Goal: Information Seeking & Learning: Find specific fact

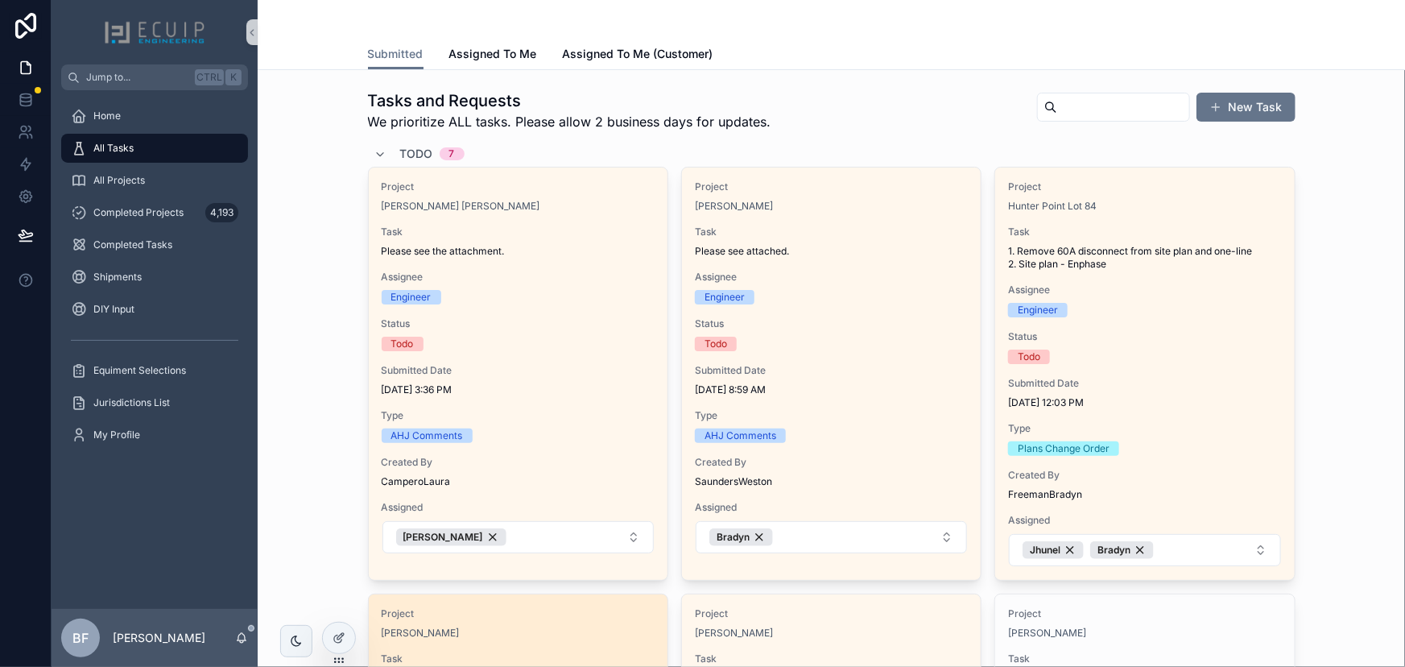
scroll to position [659, 0]
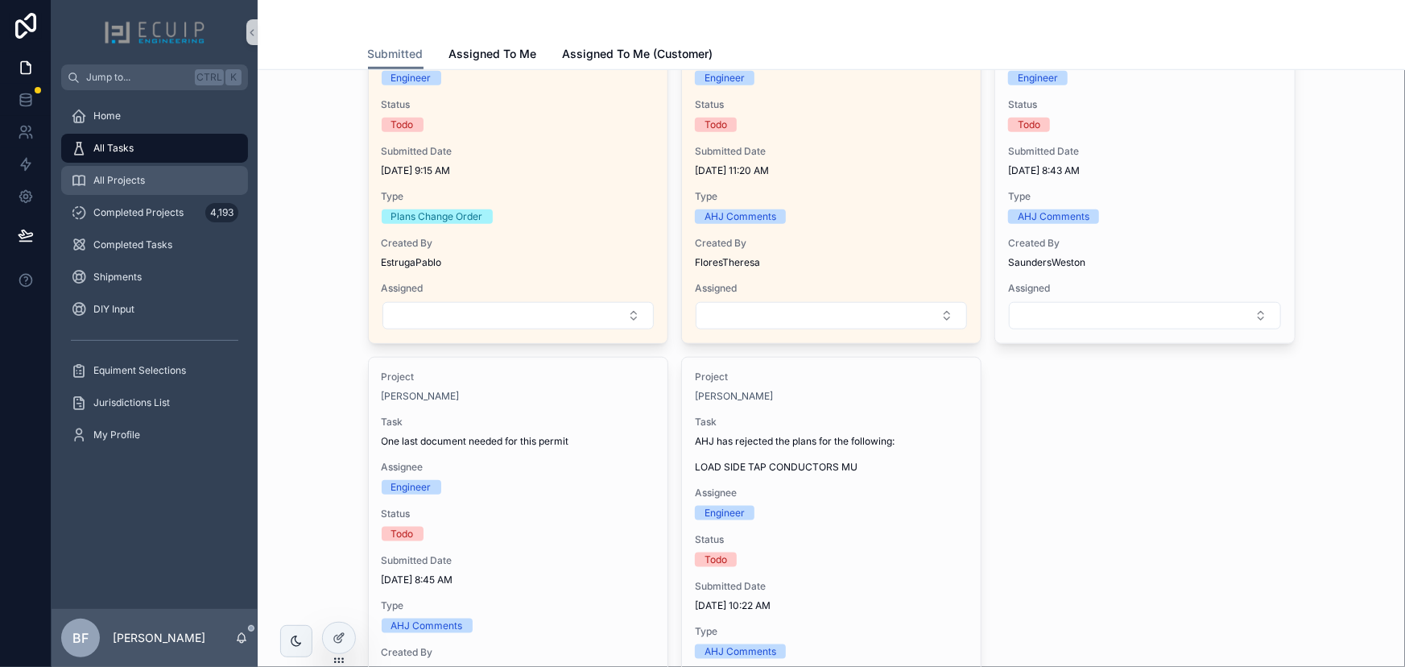
click at [127, 175] on span "All Projects" at bounding box center [119, 180] width 52 height 13
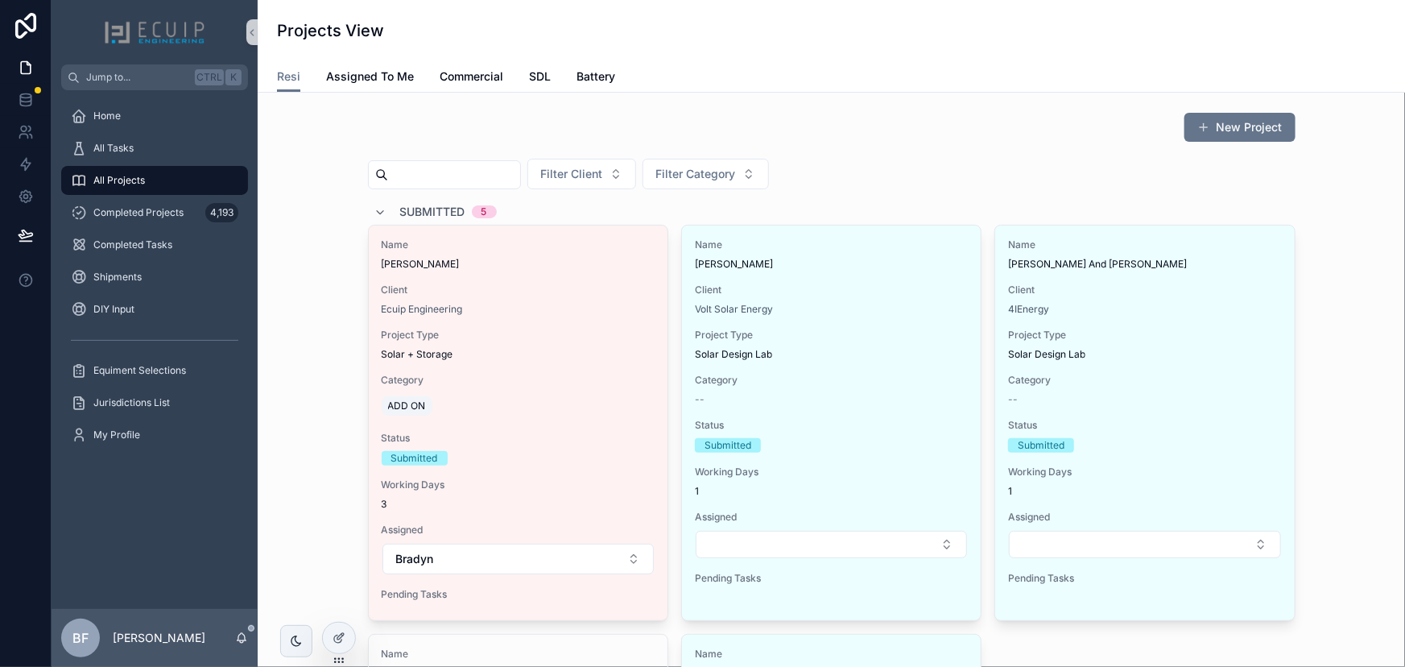
click at [419, 209] on span "Submitted" at bounding box center [432, 212] width 65 height 16
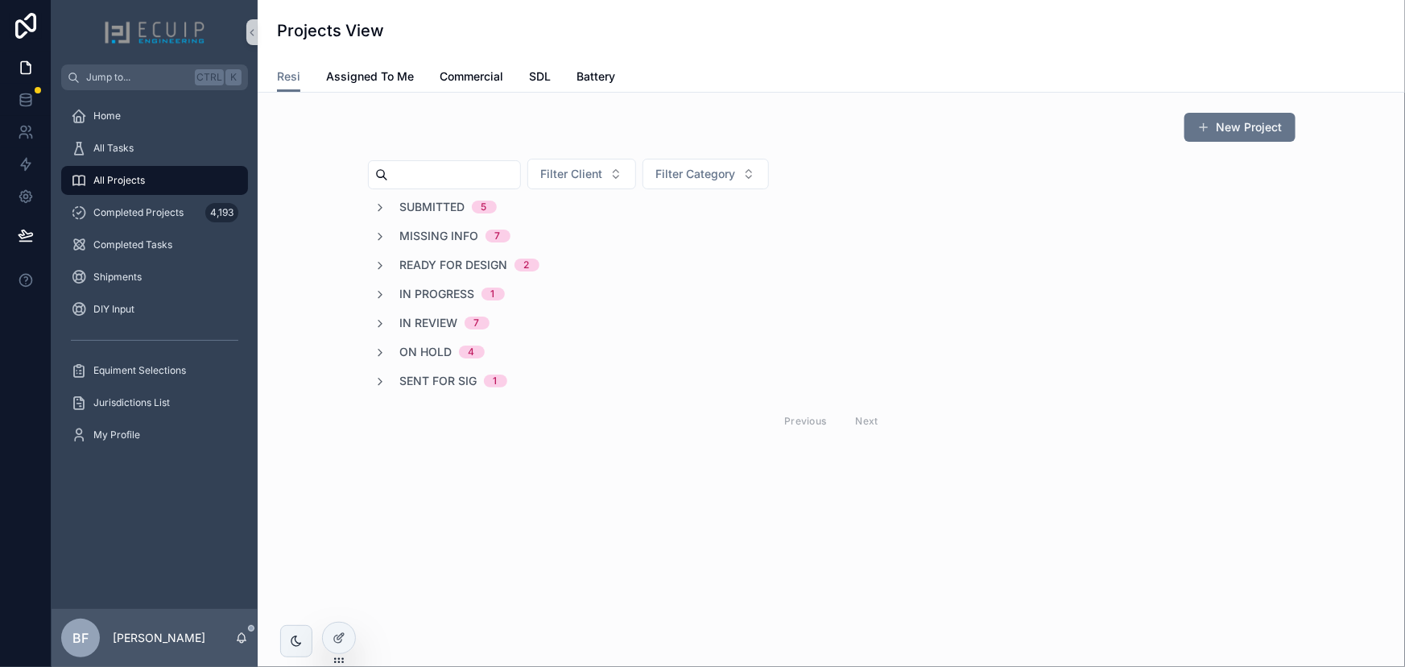
click at [424, 320] on span "In Review" at bounding box center [429, 323] width 58 height 16
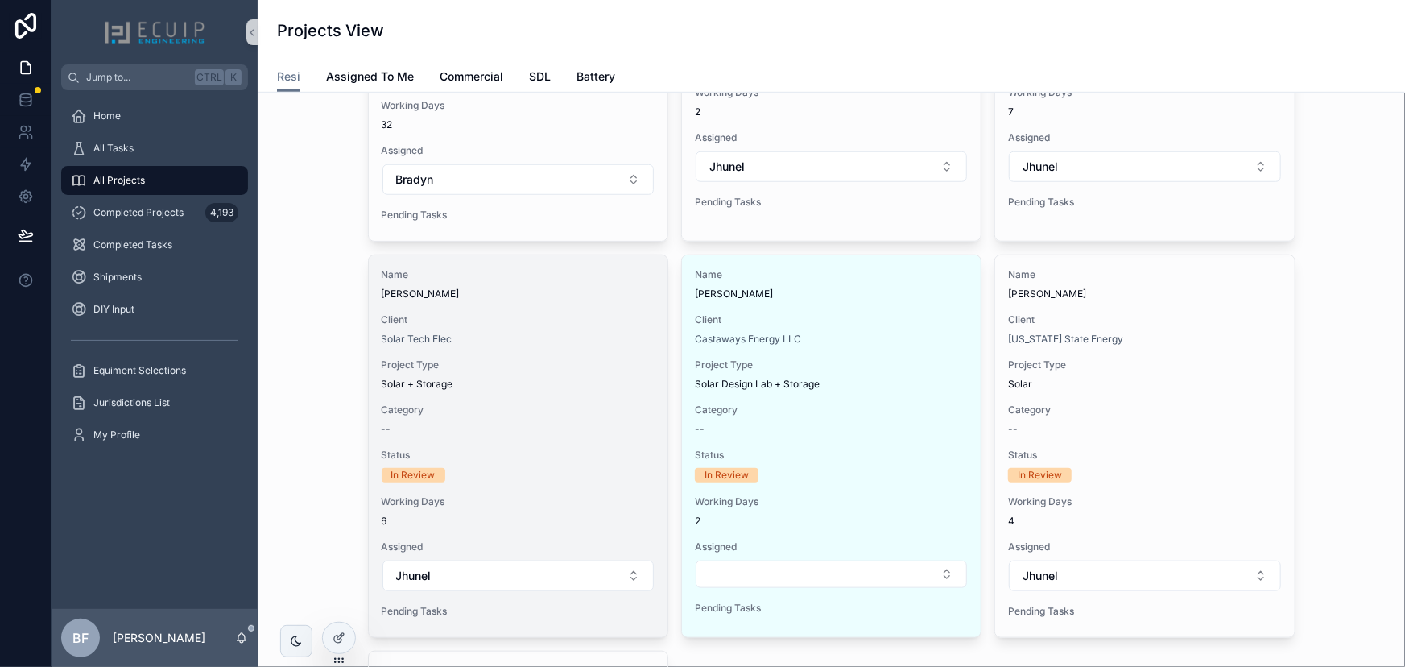
scroll to position [512, 0]
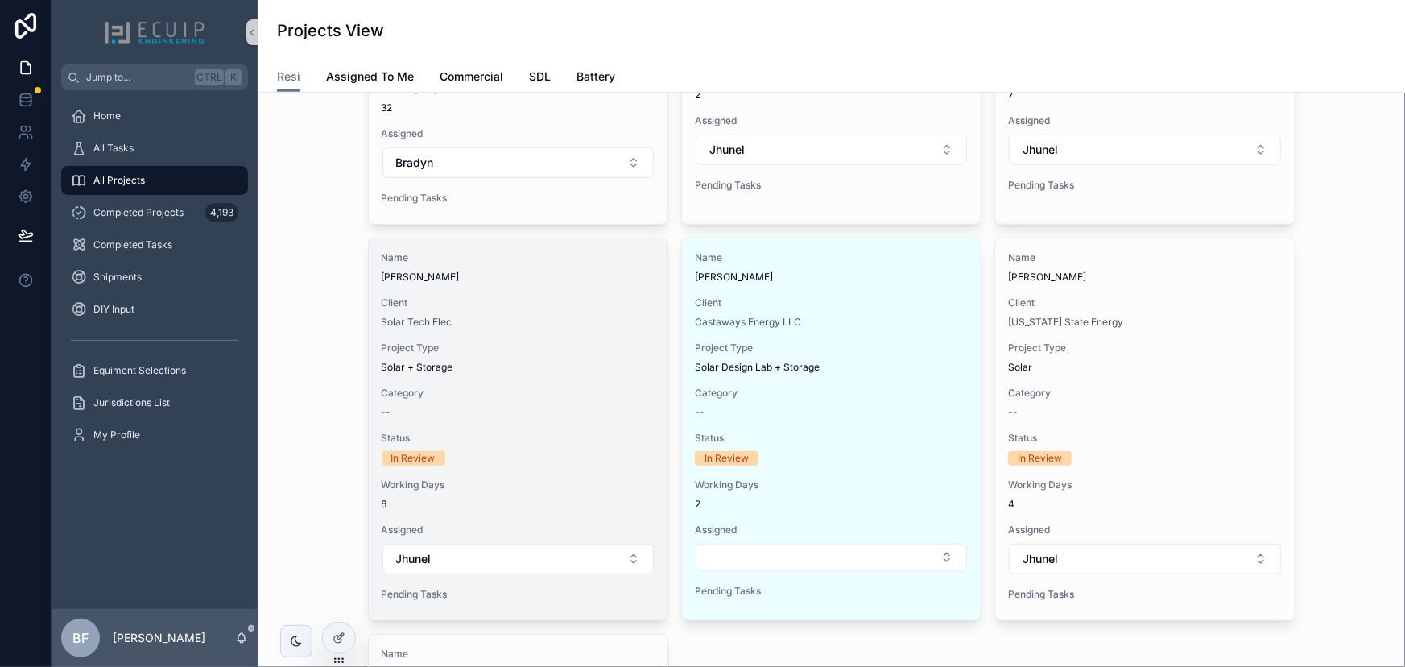
drag, startPoint x: 668, startPoint y: 324, endPoint x: 579, endPoint y: 286, distance: 97.1
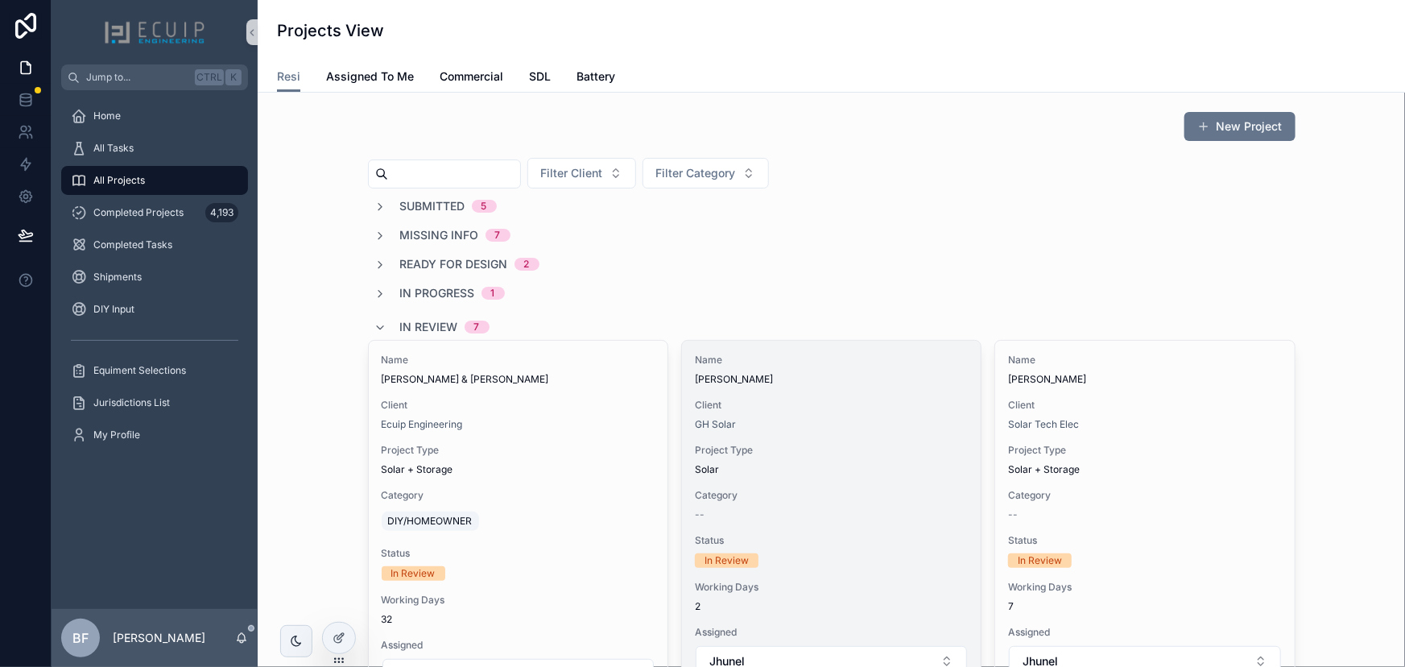
scroll to position [0, 0]
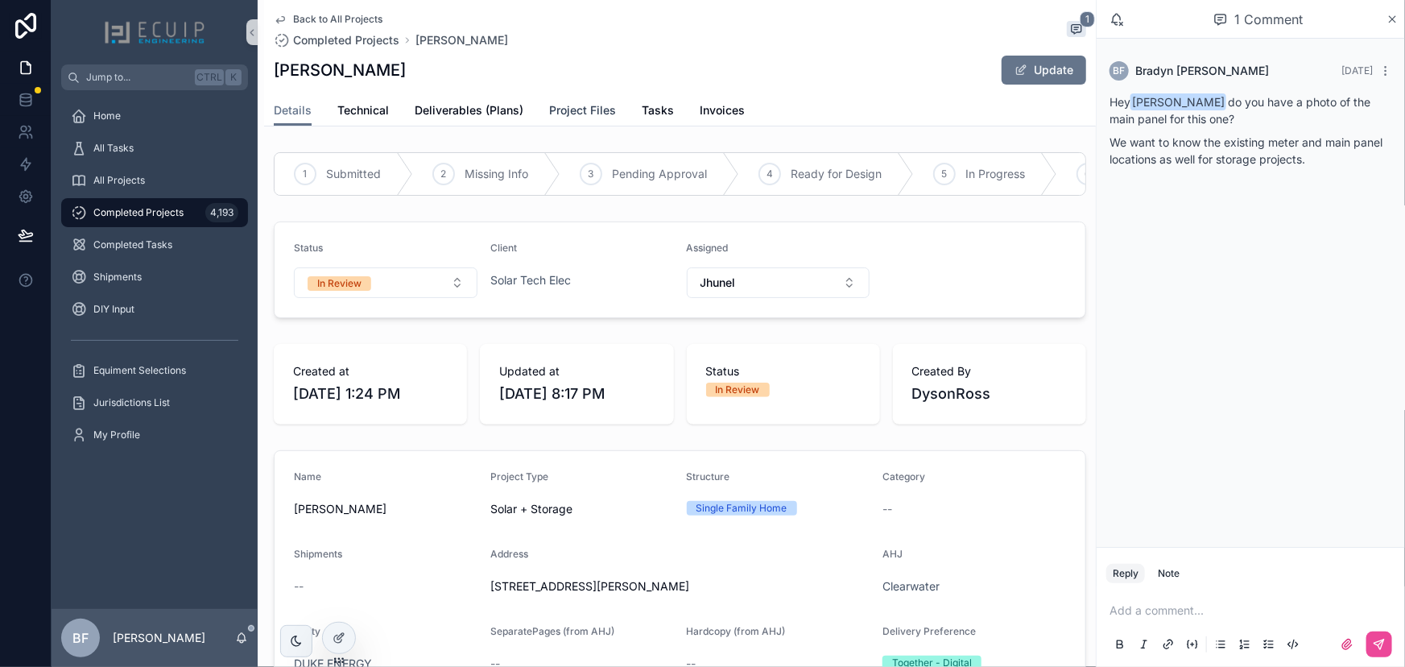
click at [580, 102] on span "Project Files" at bounding box center [582, 110] width 67 height 16
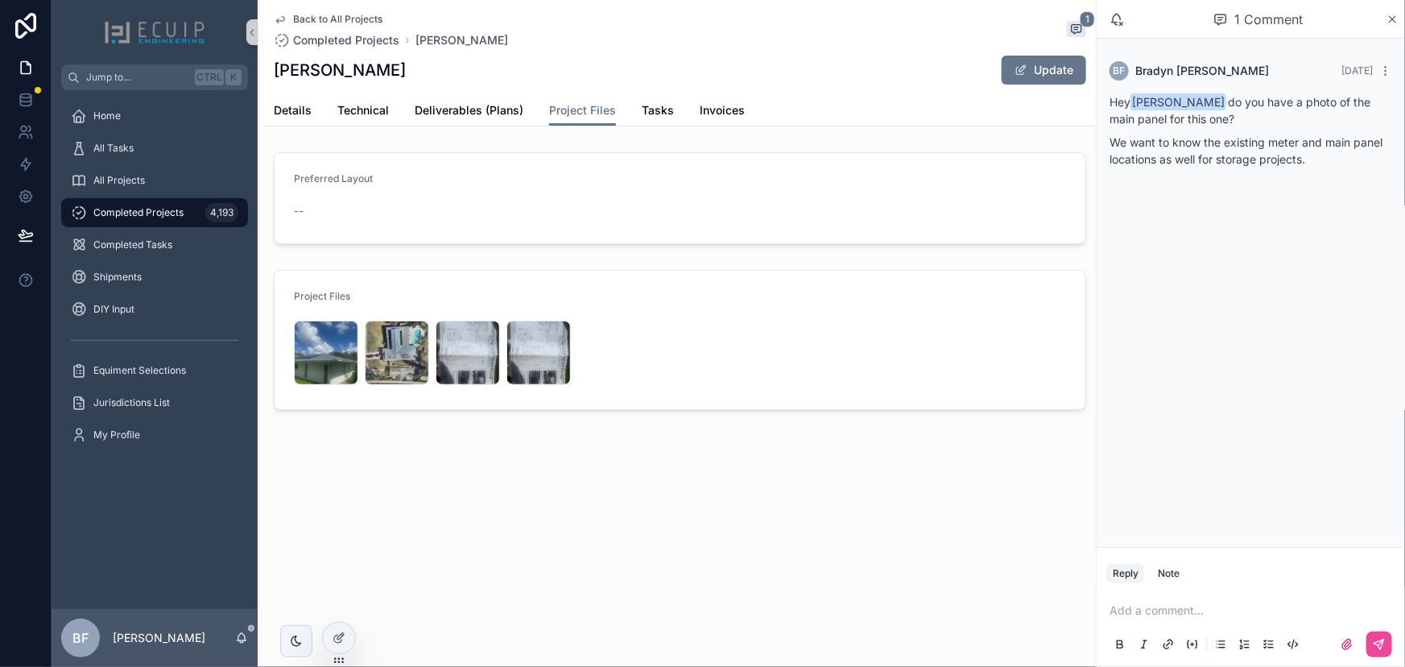
drag, startPoint x: 1017, startPoint y: 56, endPoint x: 1391, endPoint y: 169, distance: 390.3
click at [1017, 56] on button "Update" at bounding box center [1044, 70] width 85 height 29
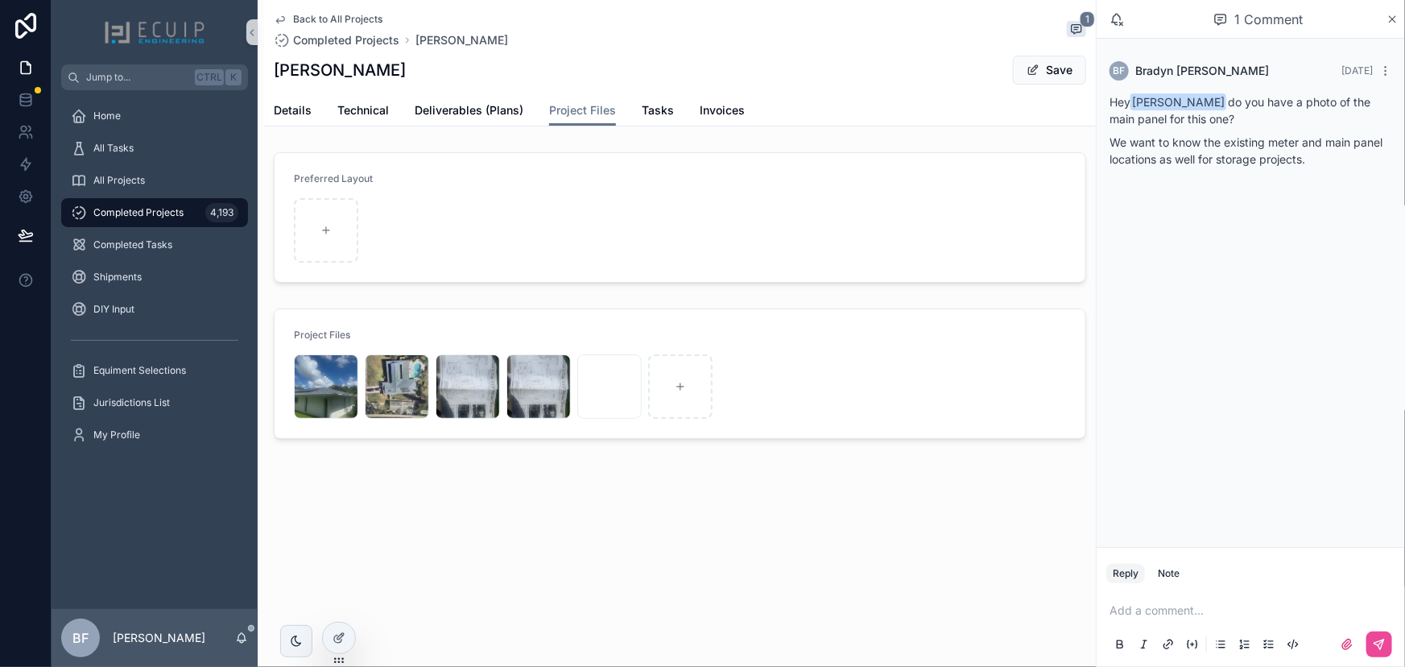
click at [1051, 73] on button "Save" at bounding box center [1049, 70] width 73 height 29
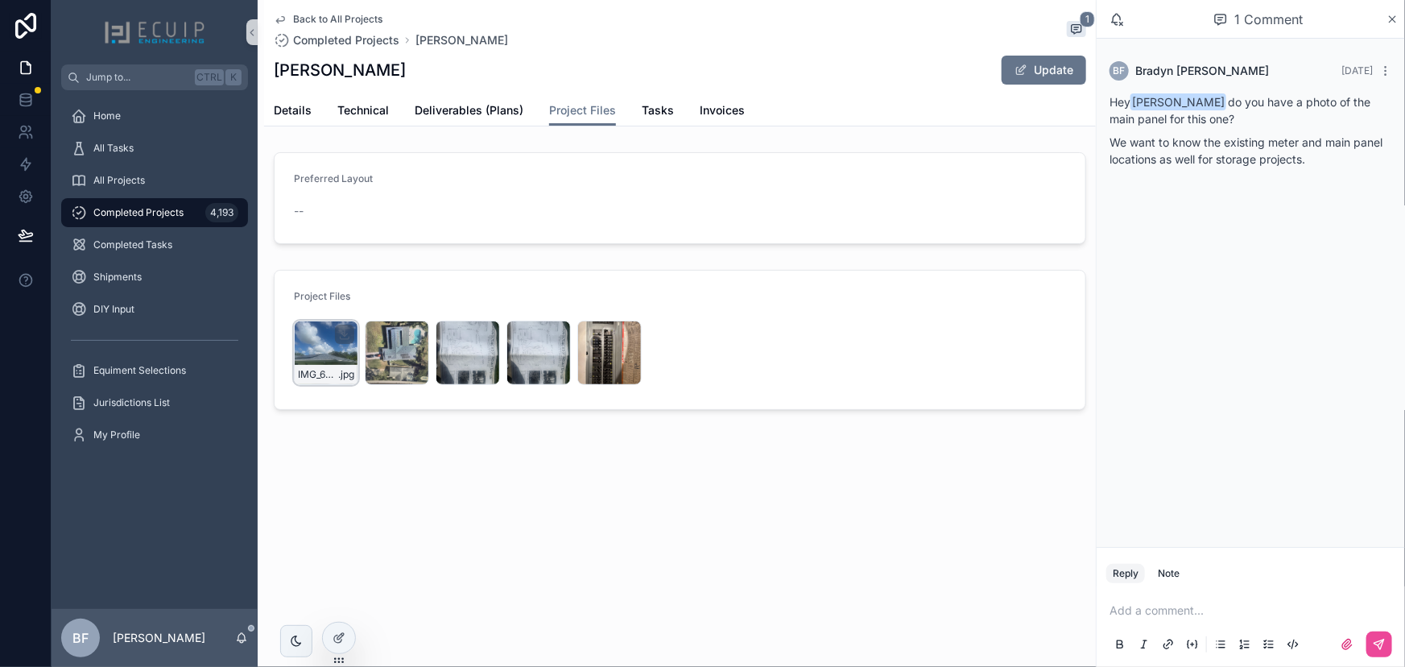
click at [300, 354] on div "IMG_6536 .jpg" at bounding box center [326, 353] width 64 height 64
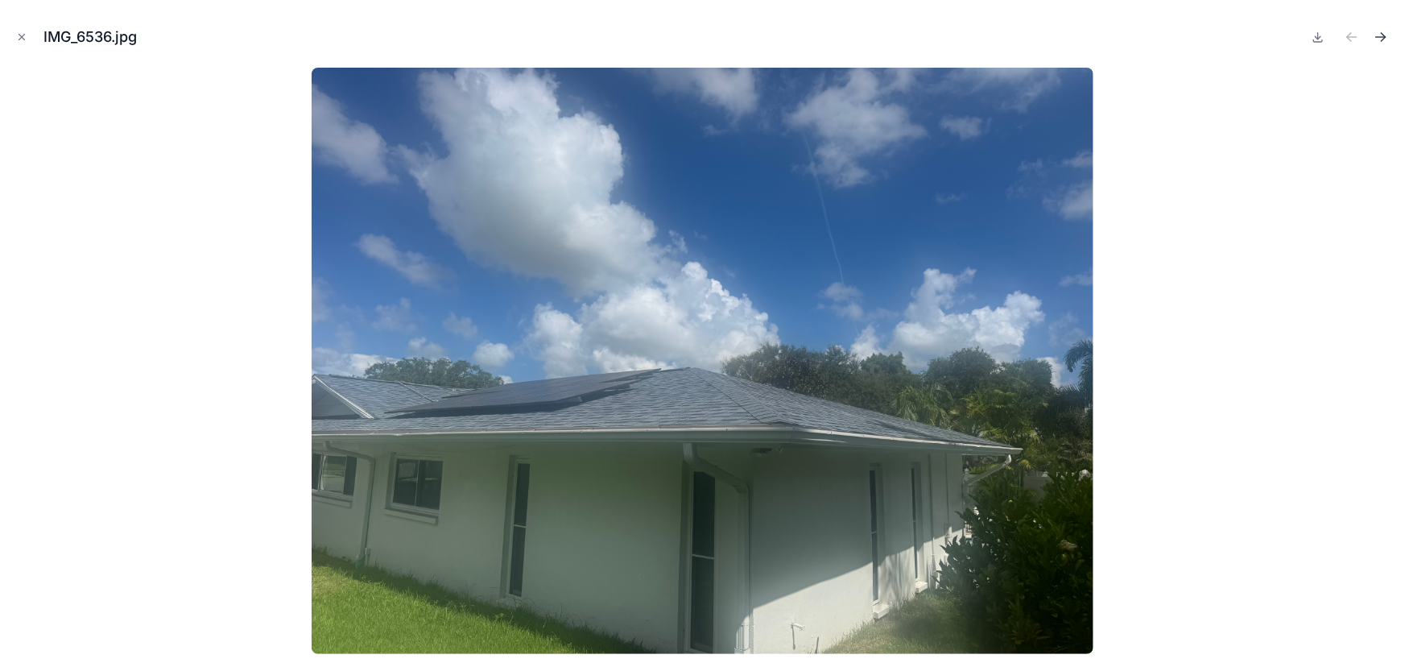
click at [1388, 34] on icon "Next file" at bounding box center [1381, 37] width 16 height 16
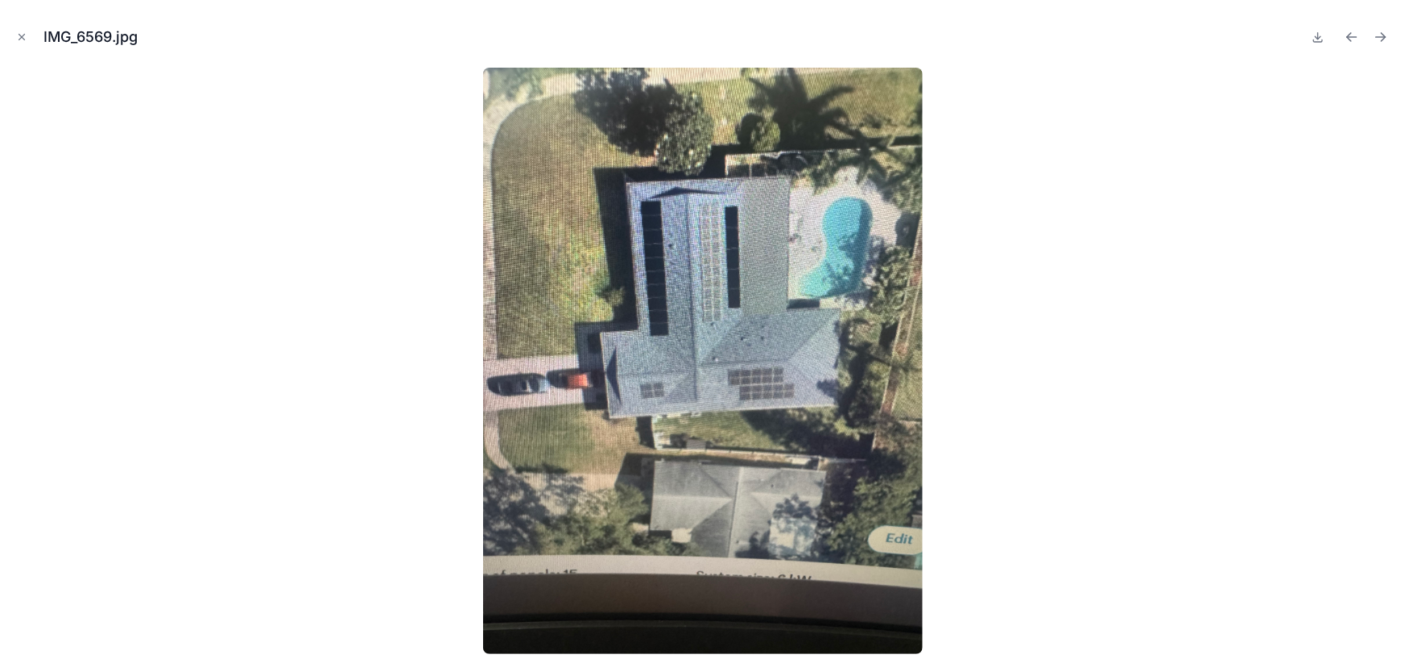
click at [1388, 34] on icon "Next file" at bounding box center [1381, 37] width 16 height 16
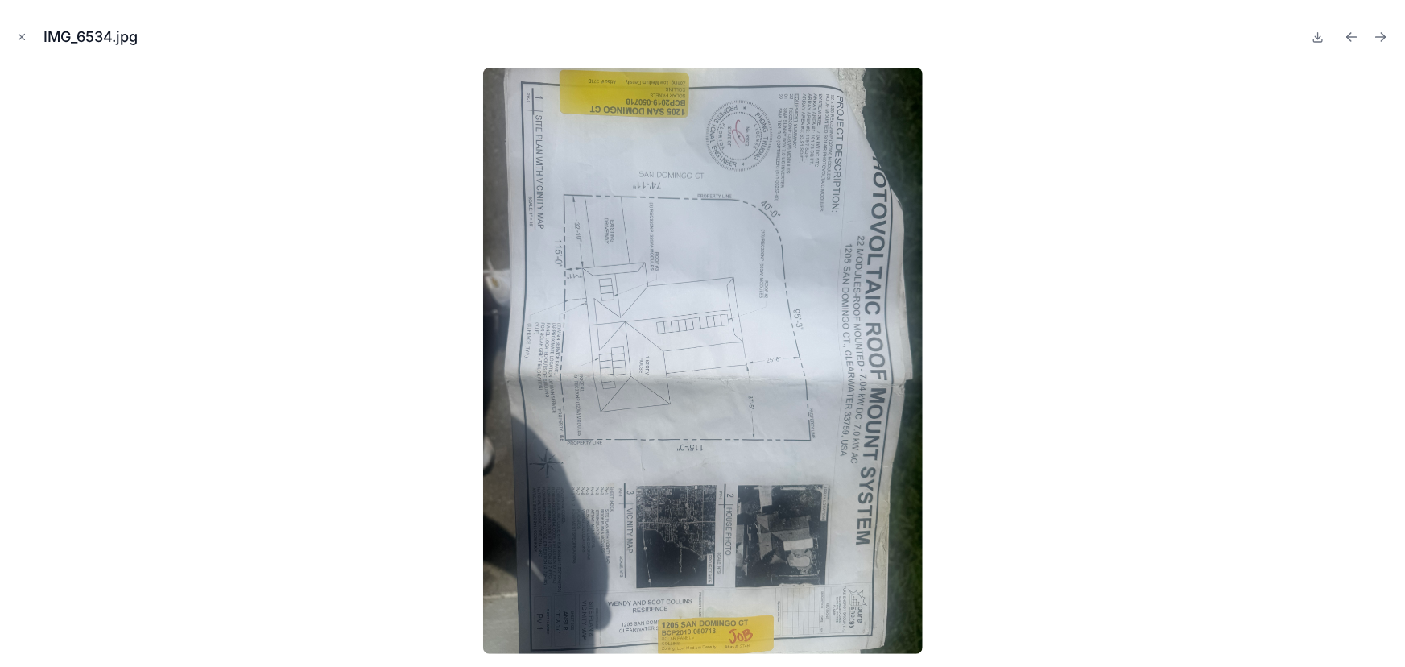
click at [1388, 34] on icon "Next file" at bounding box center [1381, 37] width 16 height 16
click at [18, 38] on icon "Close modal" at bounding box center [21, 36] width 11 height 11
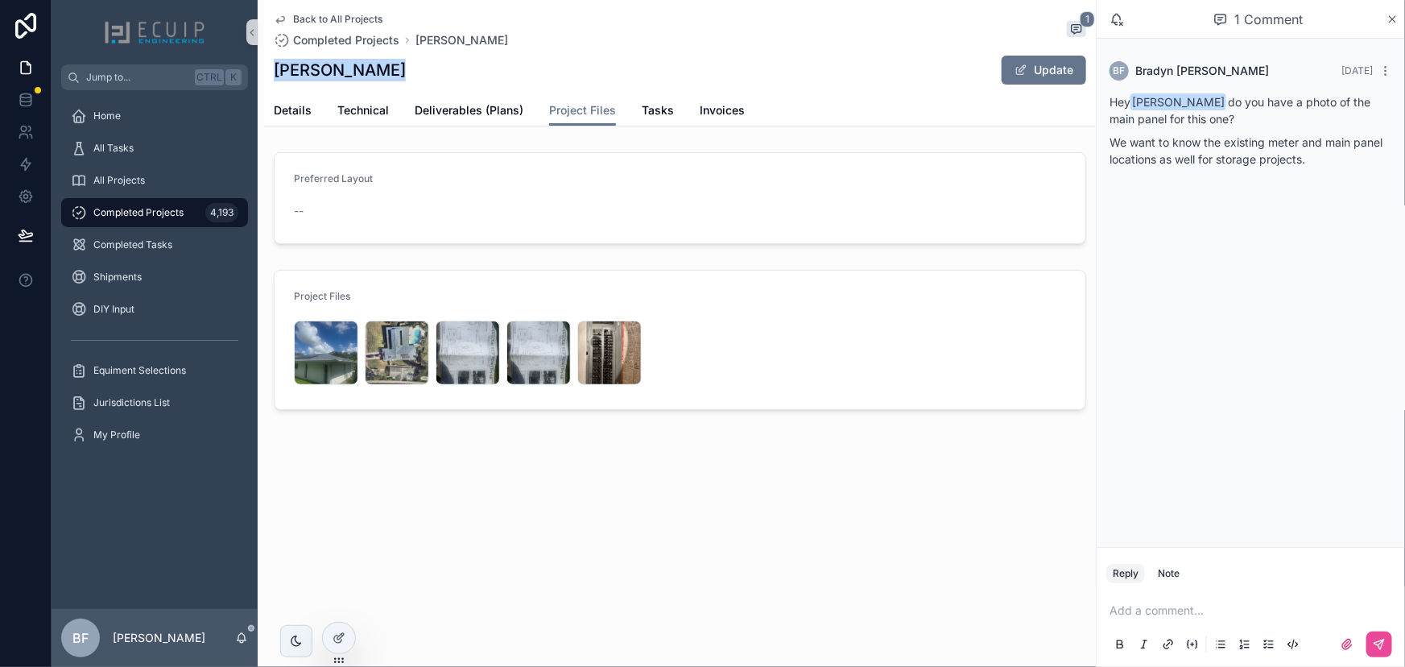
drag, startPoint x: 382, startPoint y: 72, endPoint x: 280, endPoint y: 74, distance: 101.5
click at [280, 74] on h1 "Wendy Collins" at bounding box center [340, 70] width 132 height 23
copy h1 "Wendy Collins"
click at [298, 110] on span "Details" at bounding box center [293, 110] width 38 height 16
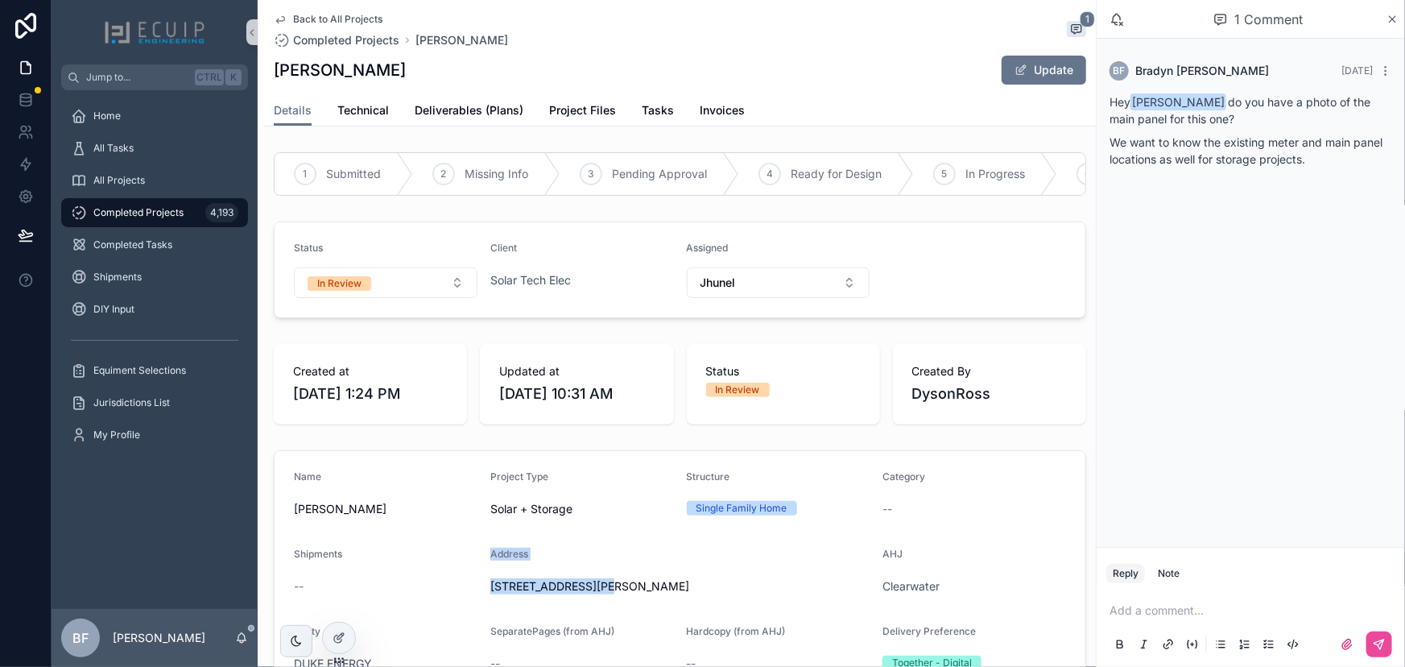
drag, startPoint x: 474, startPoint y: 601, endPoint x: 661, endPoint y: 599, distance: 187.6
click at [661, 594] on span "1205 San Domingo CT" at bounding box center [680, 586] width 380 height 16
drag, startPoint x: 566, startPoint y: 601, endPoint x: 486, endPoint y: 603, distance: 79.8
click at [490, 594] on span "1205 San Domingo CT" at bounding box center [680, 586] width 380 height 16
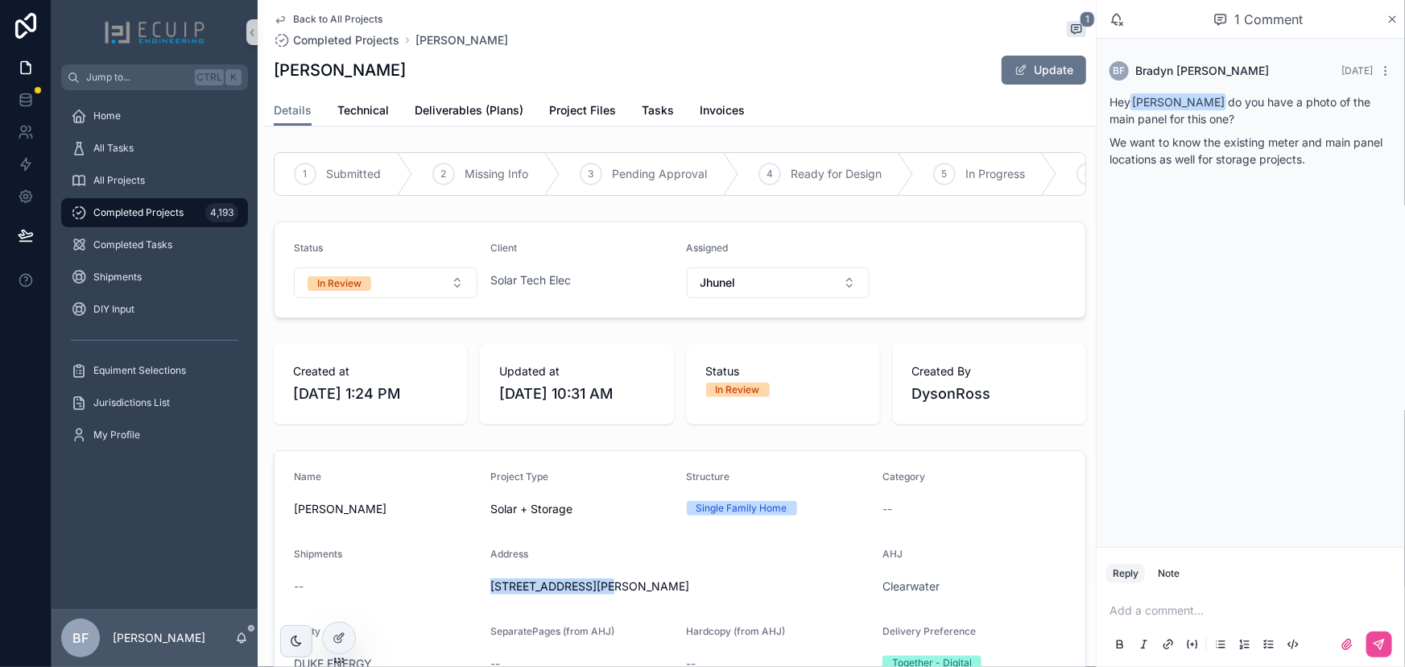
copy span "1205 San Domingo CT"
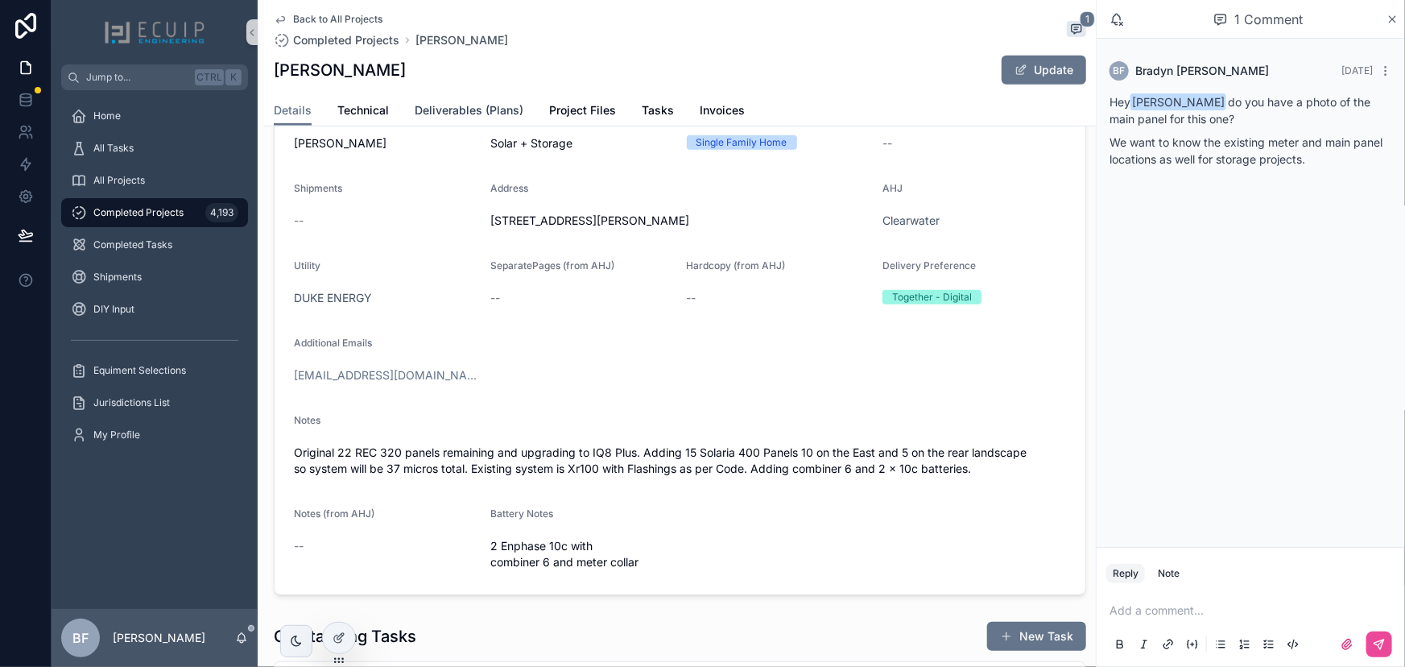
click at [451, 105] on span "Deliverables (Plans)" at bounding box center [469, 110] width 109 height 16
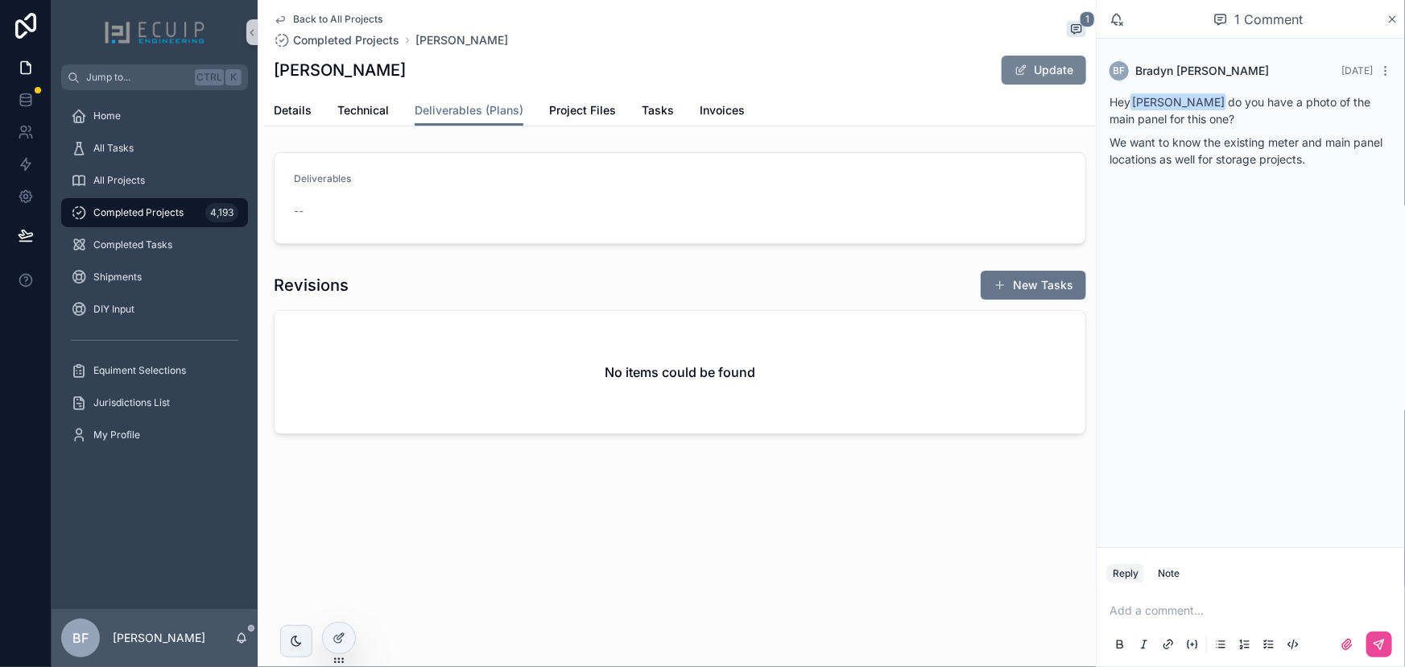
click at [1052, 72] on button "Update" at bounding box center [1044, 70] width 85 height 29
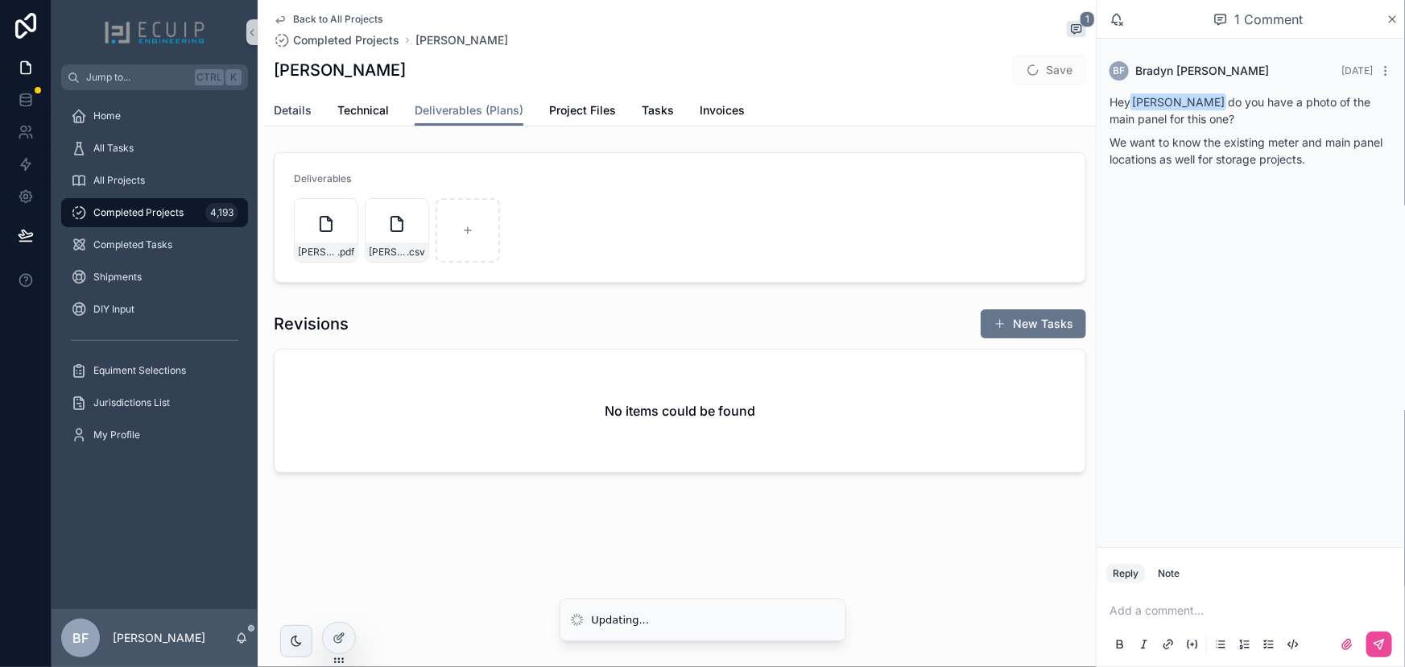
click at [286, 100] on link "Details" at bounding box center [293, 112] width 38 height 32
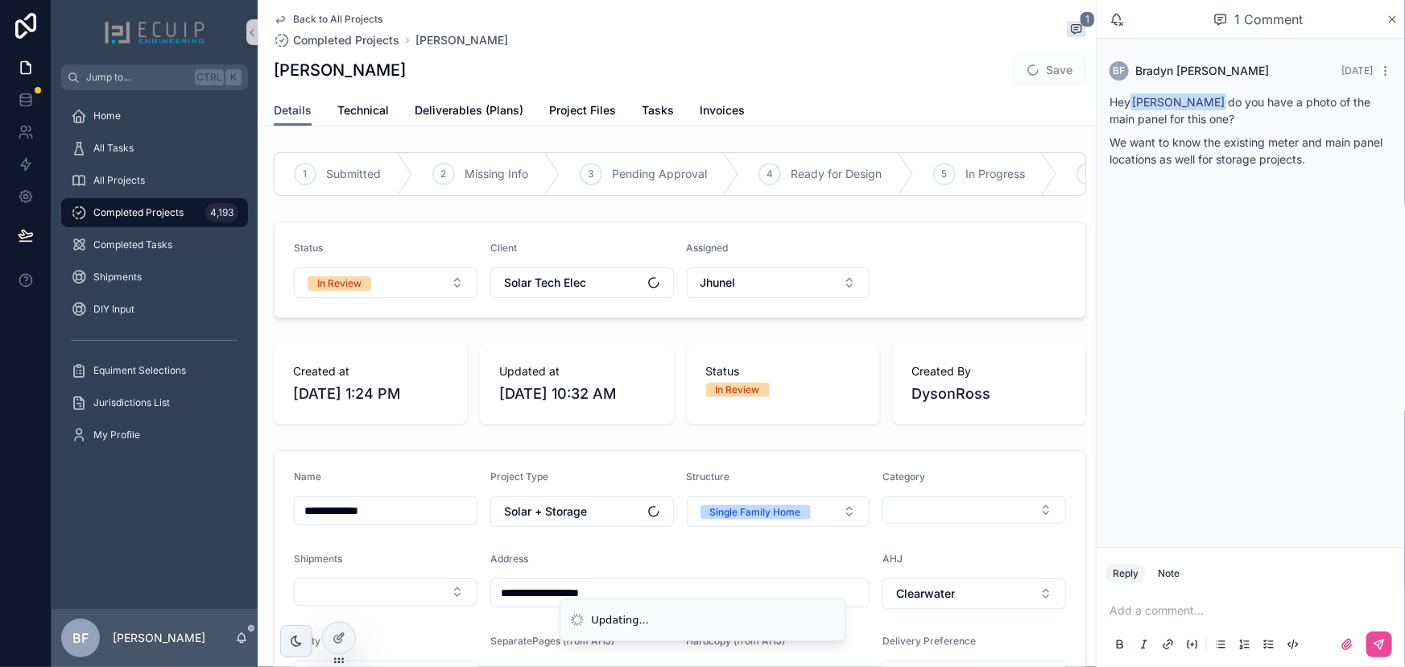
scroll to position [292, 0]
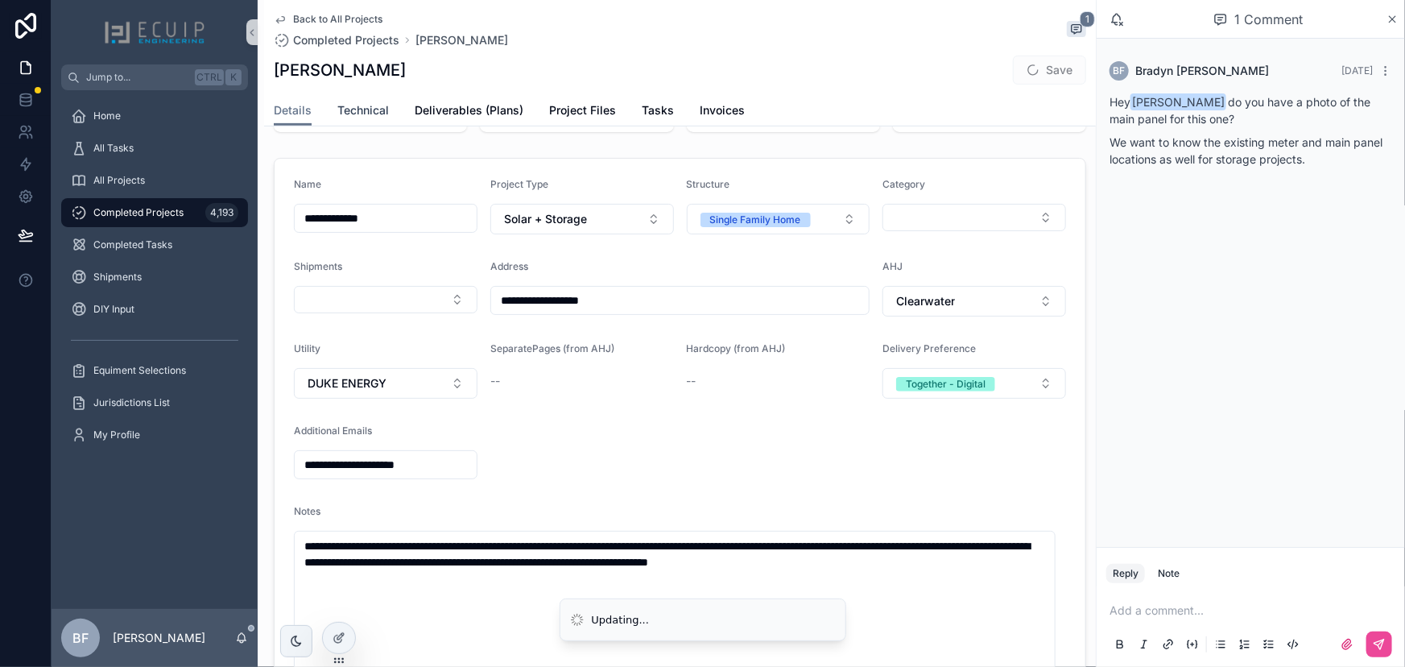
click at [375, 111] on span "Technical" at bounding box center [363, 110] width 52 height 16
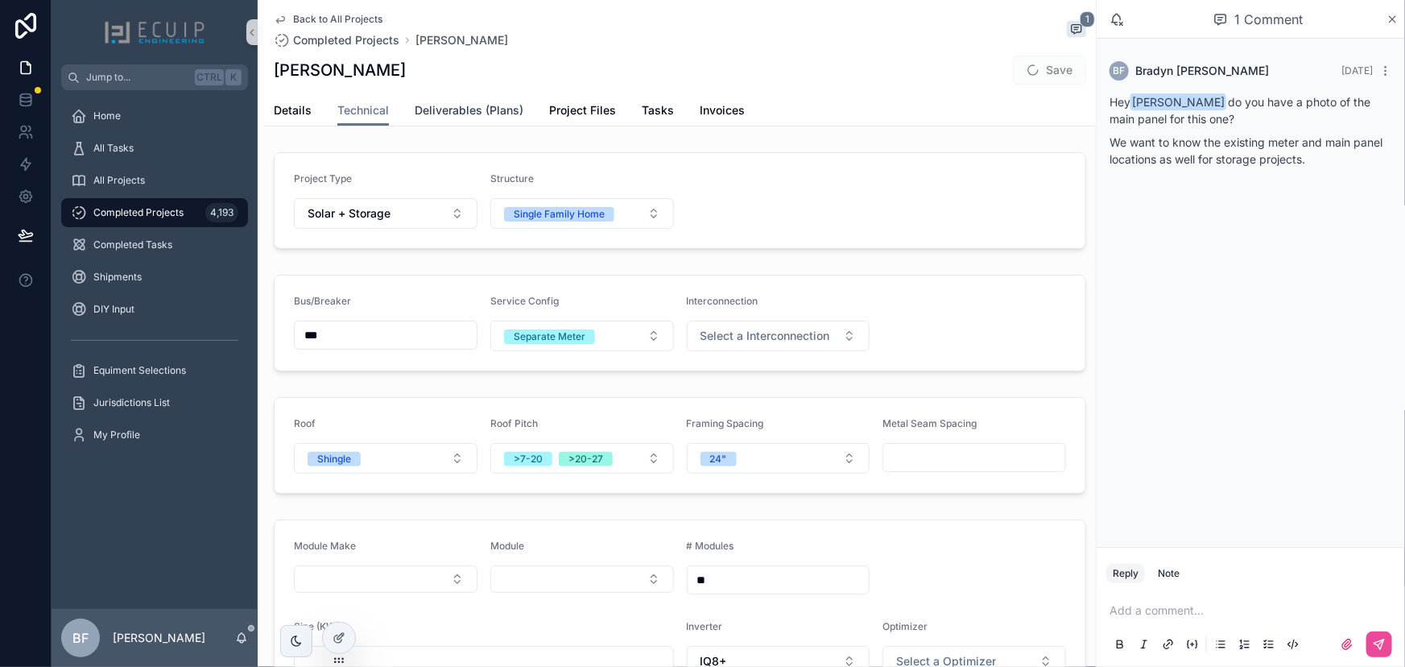
drag, startPoint x: 490, startPoint y: 107, endPoint x: 539, endPoint y: 107, distance: 48.3
click at [490, 107] on span "Deliverables (Plans)" at bounding box center [469, 110] width 109 height 16
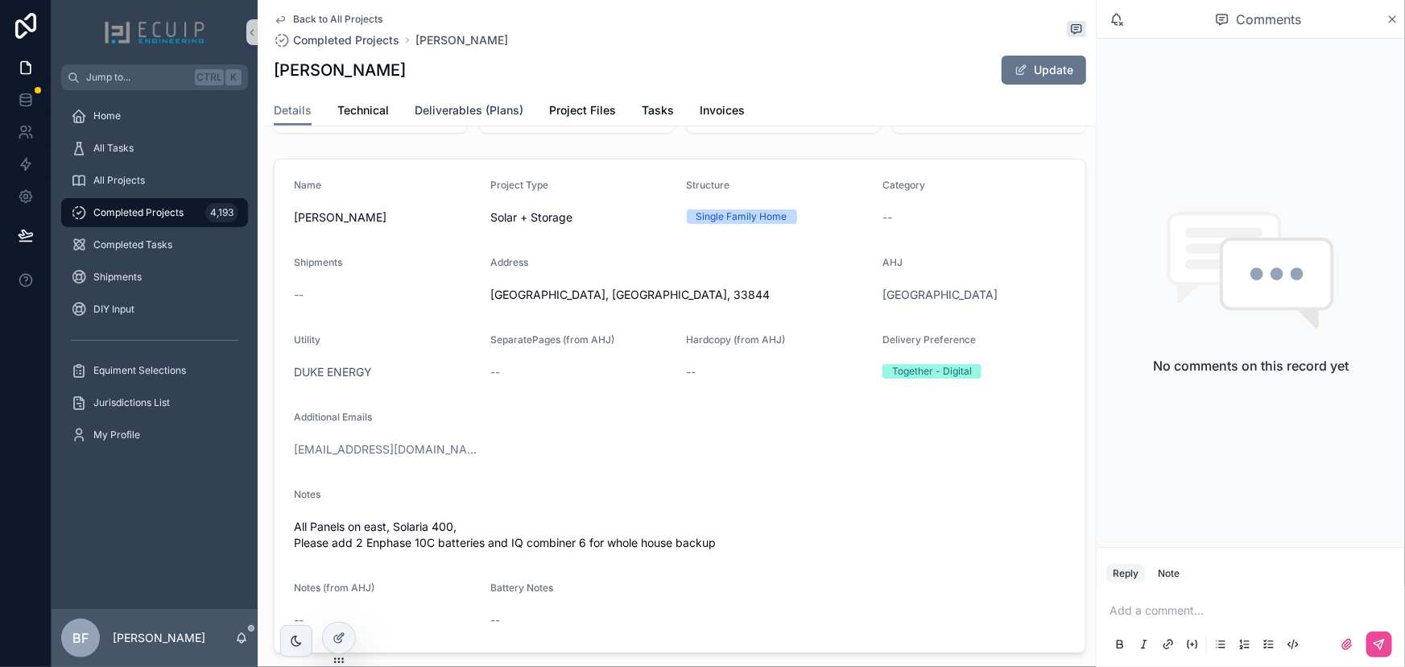
scroll to position [292, 0]
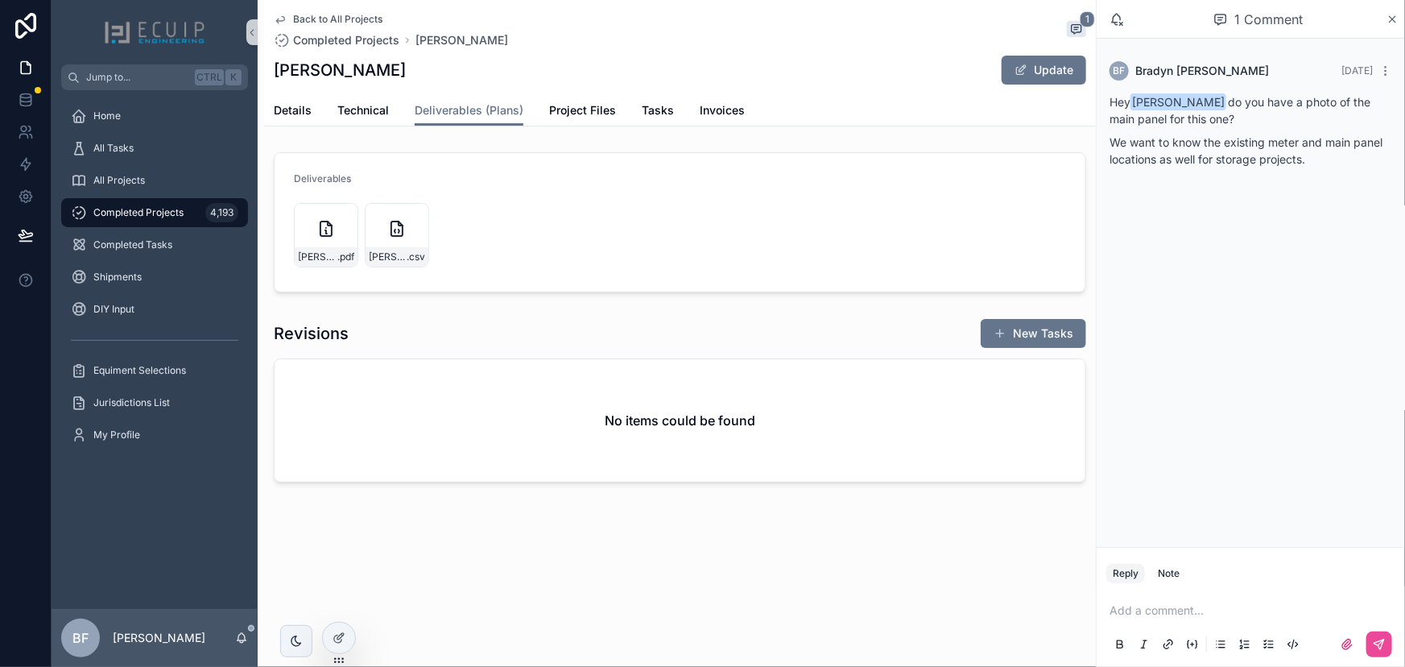
drag, startPoint x: 1048, startPoint y: 82, endPoint x: 1007, endPoint y: 110, distance: 48.7
click at [1049, 82] on button "Update" at bounding box center [1044, 70] width 85 height 29
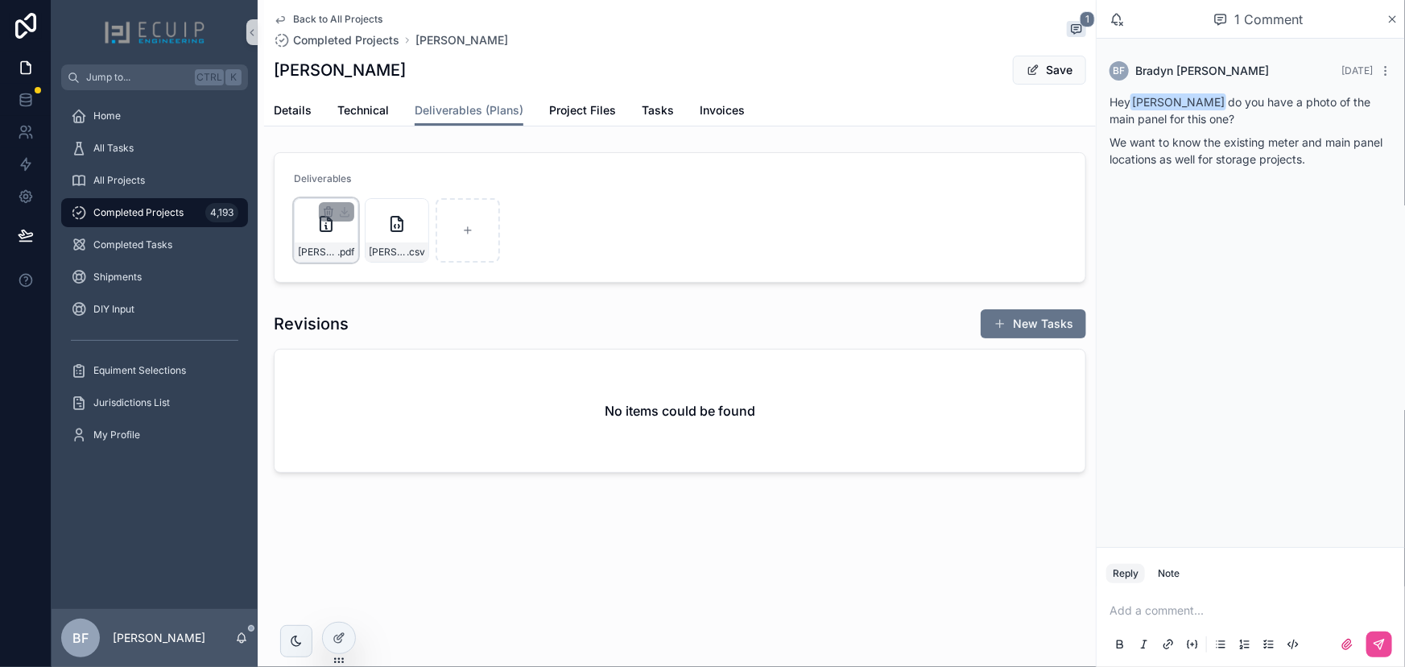
click at [321, 208] on div "scrollable content" at bounding box center [336, 211] width 35 height 19
click at [325, 212] on icon "scrollable content" at bounding box center [328, 211] width 13 height 13
click at [358, 181] on icon "scrollable content" at bounding box center [362, 182] width 13 height 13
click at [330, 211] on icon "scrollable content" at bounding box center [328, 211] width 13 height 13
click at [356, 187] on icon "scrollable content" at bounding box center [362, 182] width 13 height 13
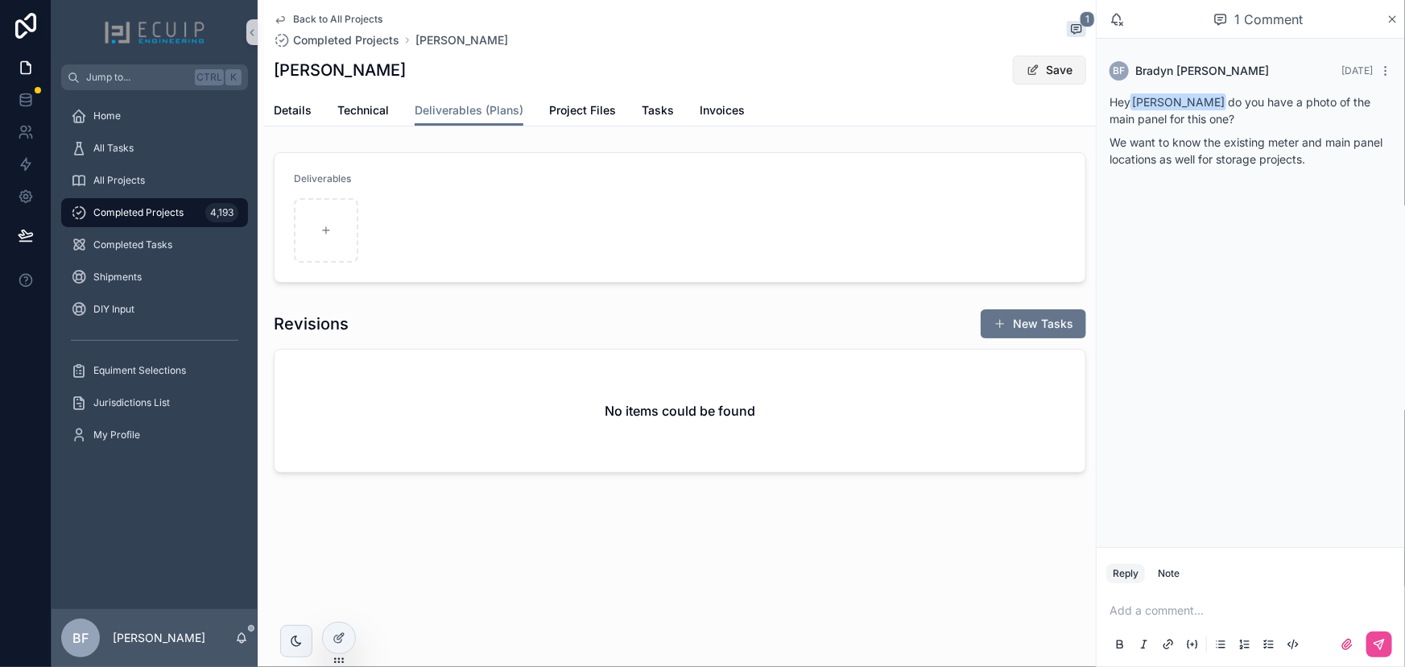
drag, startPoint x: 1029, startPoint y: 69, endPoint x: 1057, endPoint y: 135, distance: 71.8
click at [1029, 70] on span "scrollable content" at bounding box center [1033, 70] width 13 height 13
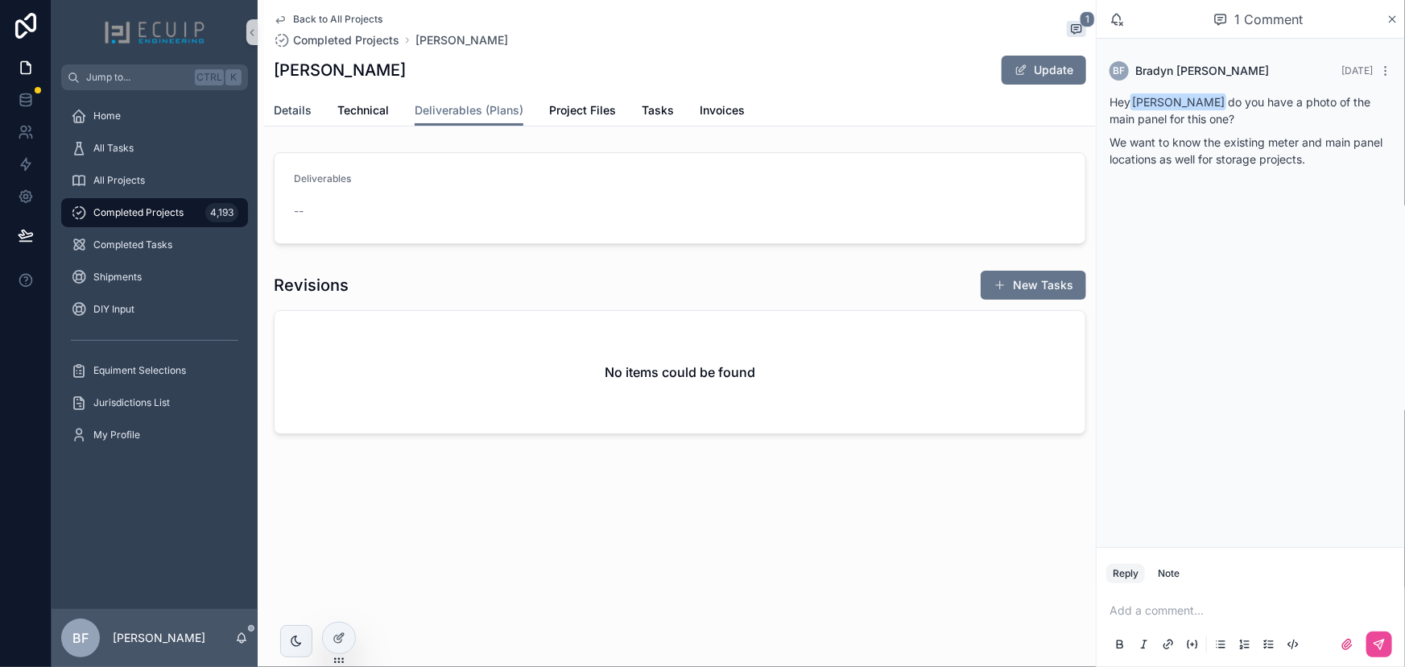
click at [293, 123] on link "Details" at bounding box center [293, 112] width 38 height 32
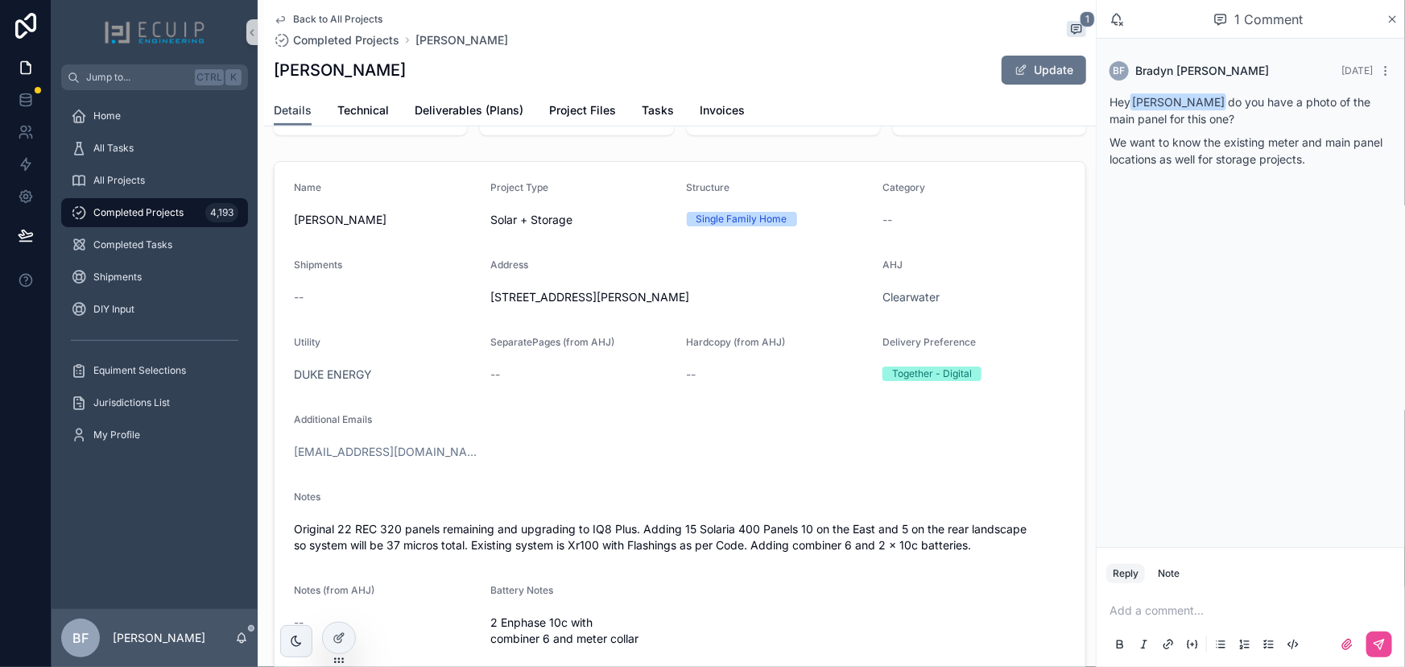
scroll to position [292, 0]
